Goal: Transaction & Acquisition: Purchase product/service

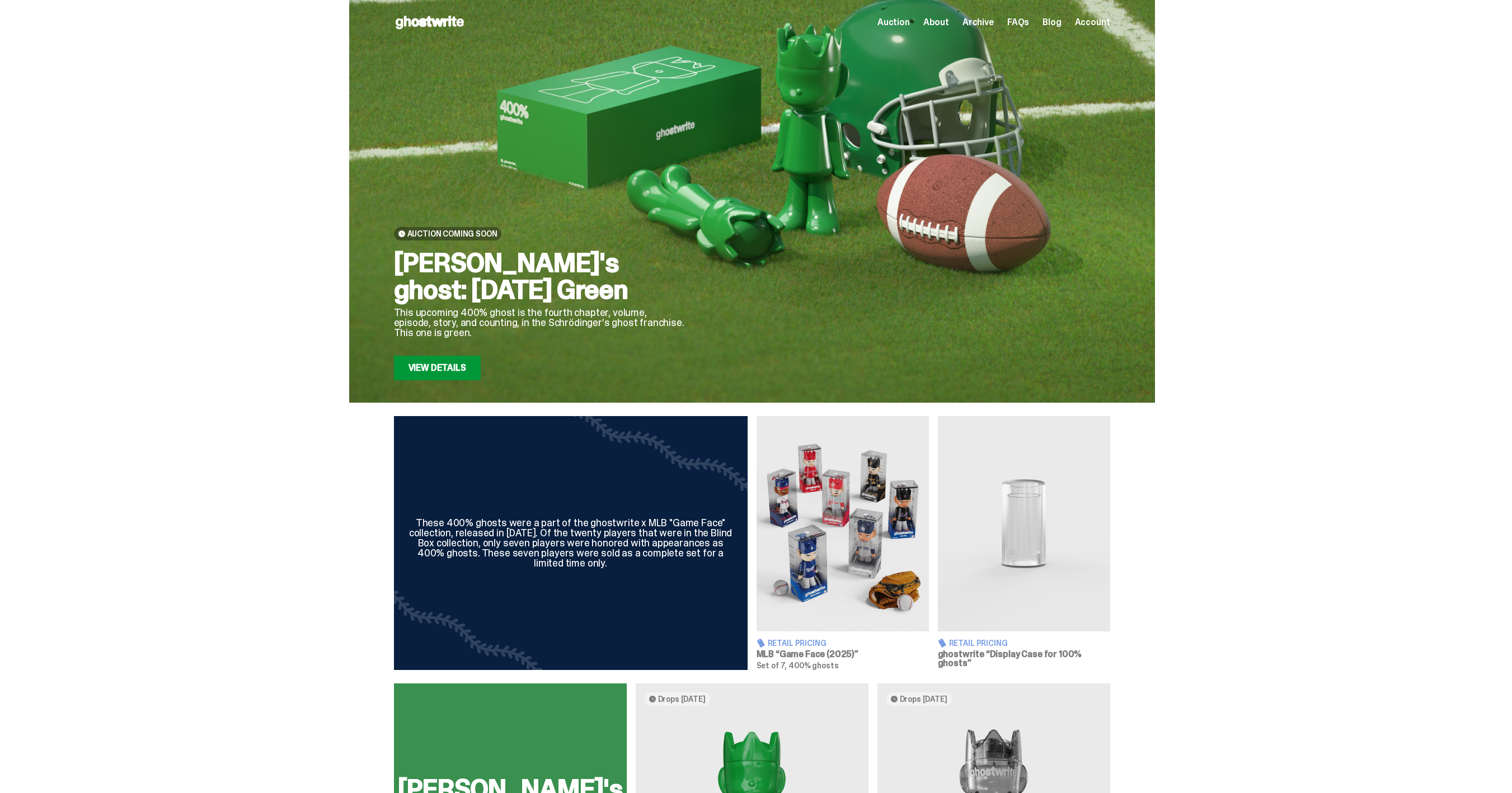
click at [414, 363] on link "View Details" at bounding box center [437, 368] width 86 height 24
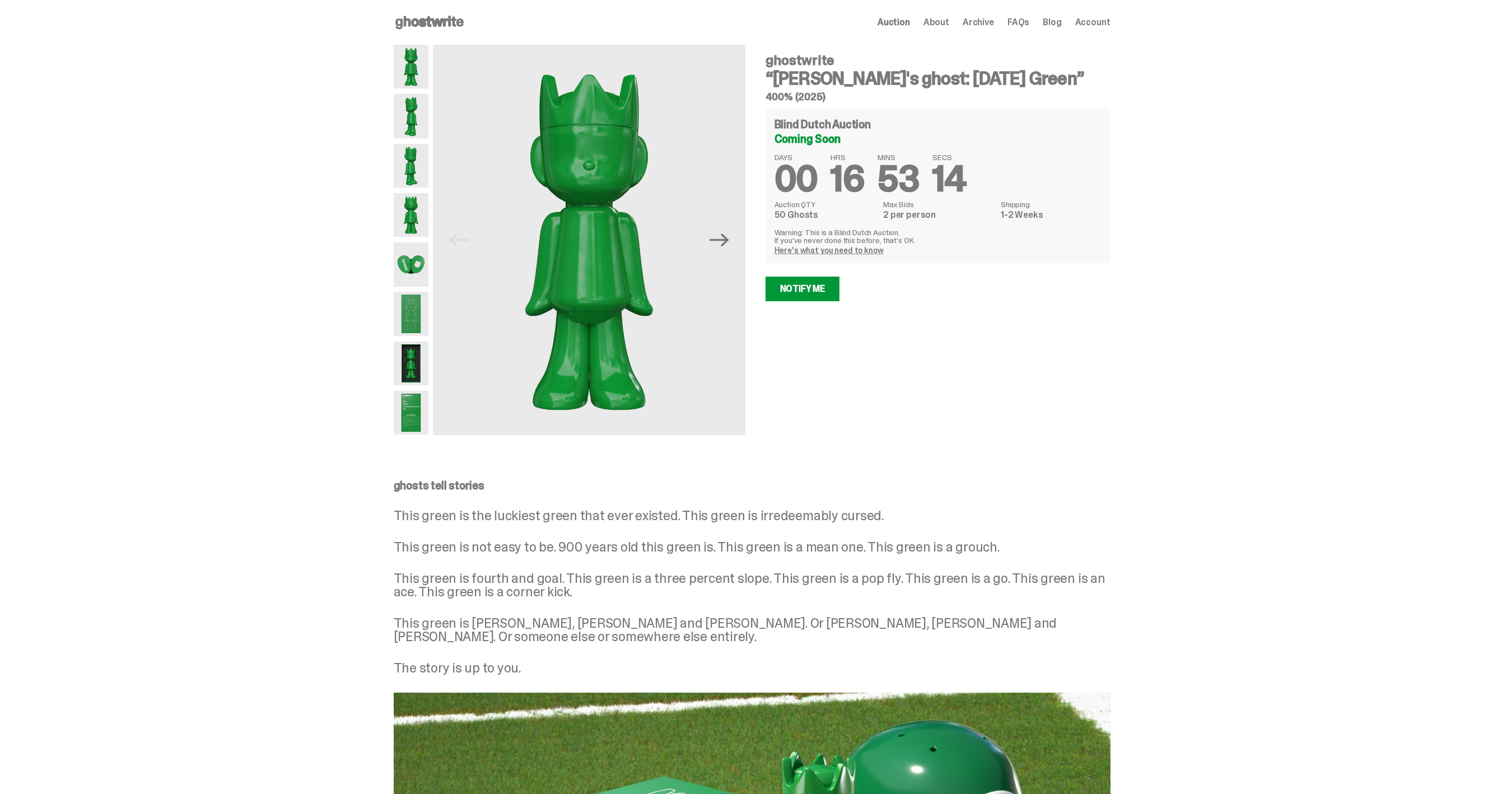
click at [853, 162] on span "16" at bounding box center [847, 179] width 34 height 47
click at [854, 170] on span "16" at bounding box center [847, 179] width 34 height 47
click at [872, 210] on dd "50 Ghosts" at bounding box center [826, 215] width 102 height 9
